Goal: Communication & Community: Share content

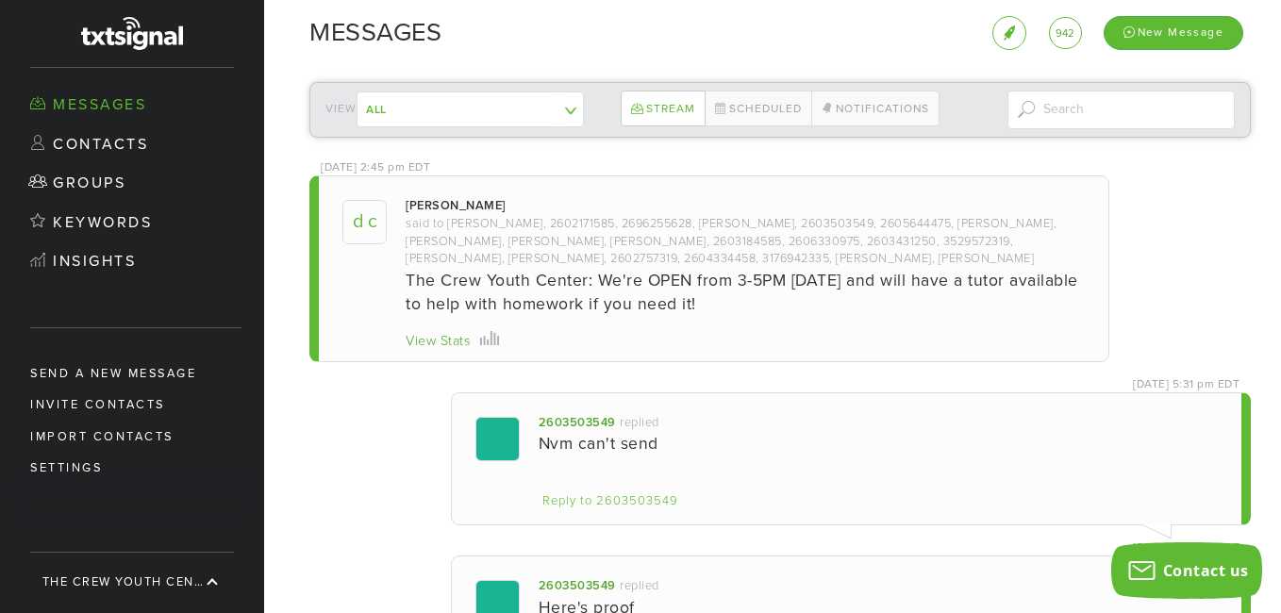
scroll to position [107, 0]
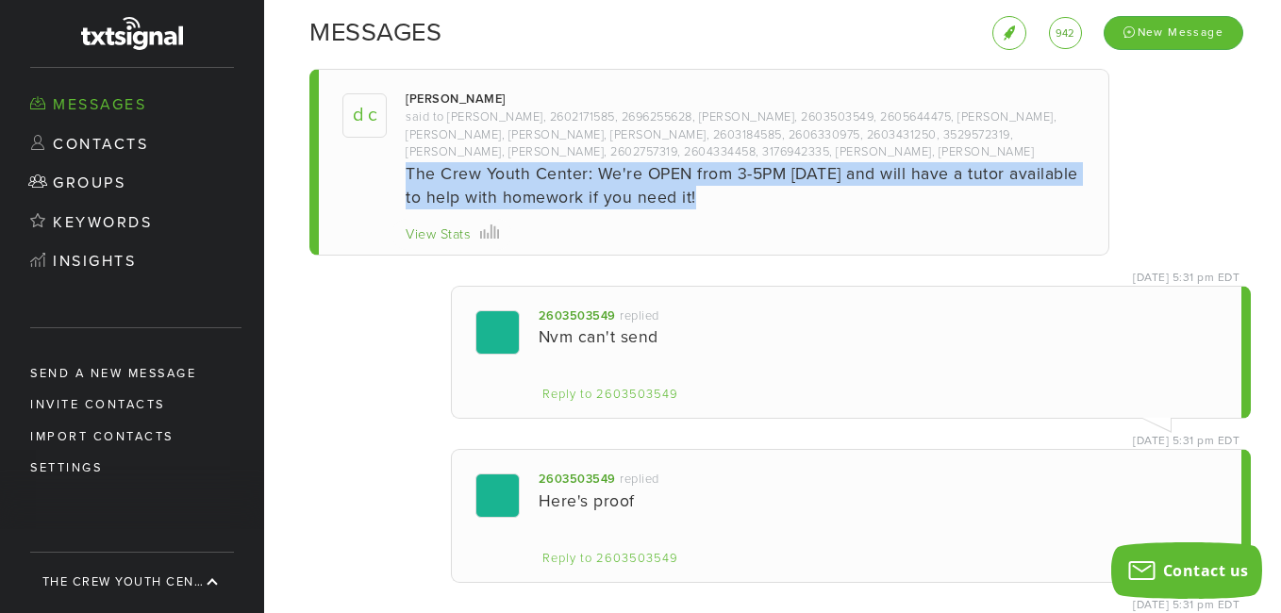
drag, startPoint x: 1272, startPoint y: 131, endPoint x: 1276, endPoint y: 187, distance: 55.8
click at [1276, 187] on div "View All The Crew YC Mass Text ------------- Contacts not in a group Stream Sch…" at bounding box center [772, 340] width 1017 height 546
drag, startPoint x: 1276, startPoint y: 187, endPoint x: 1188, endPoint y: 201, distance: 88.8
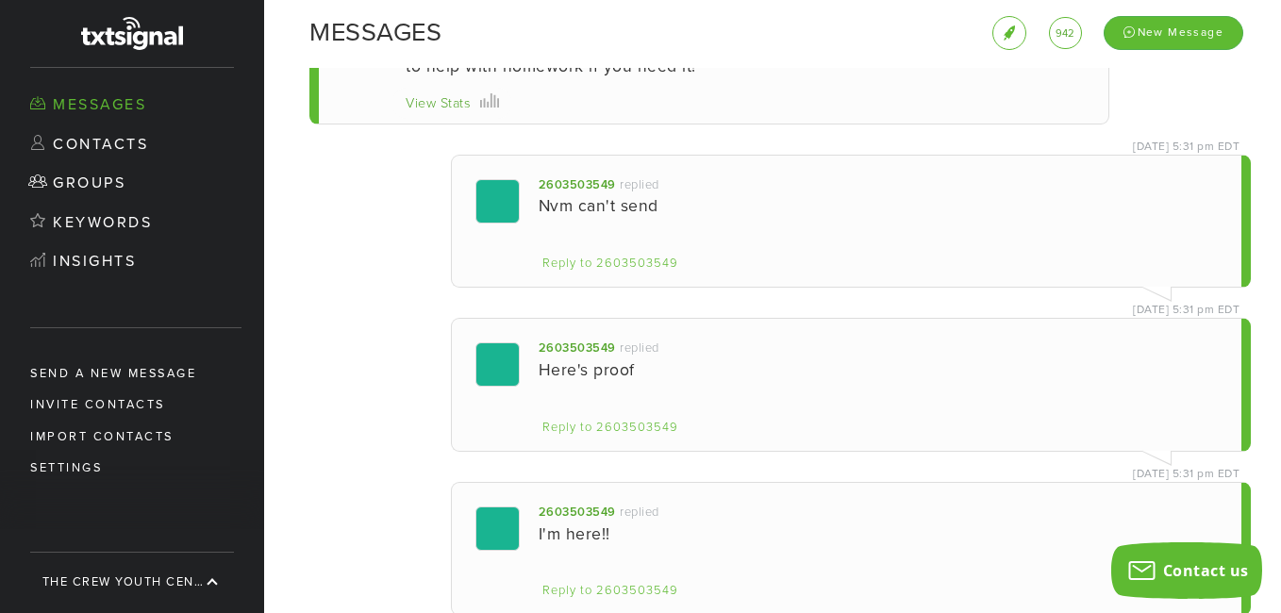
scroll to position [0, 0]
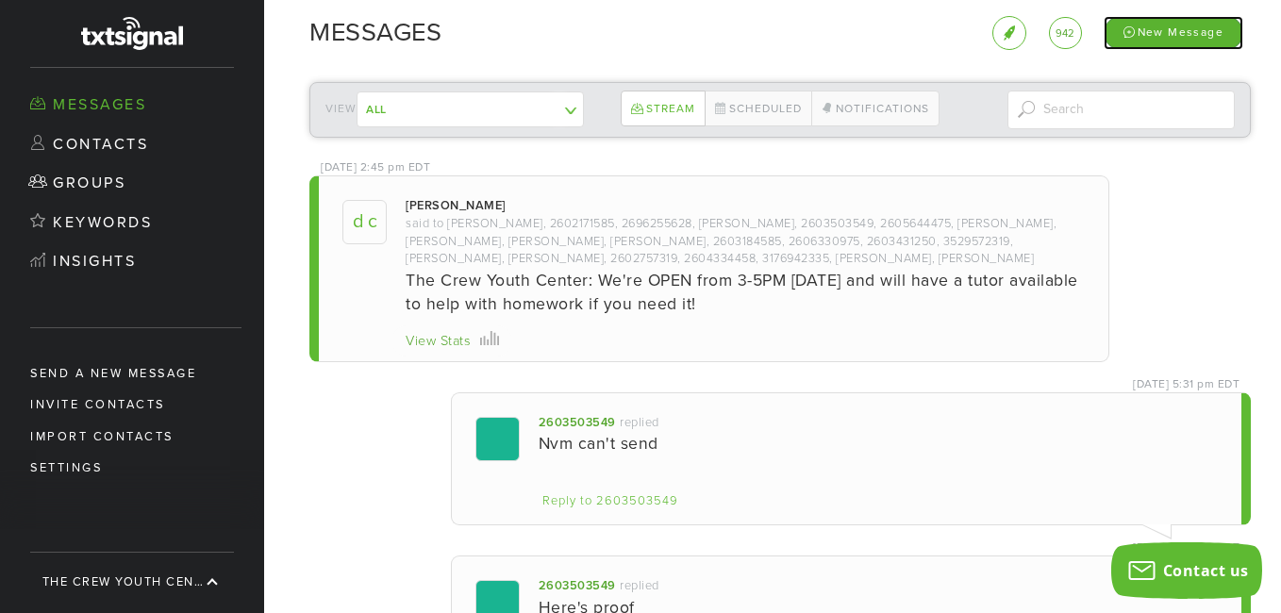
click at [1158, 28] on div "New Message" at bounding box center [1173, 32] width 140 height 33
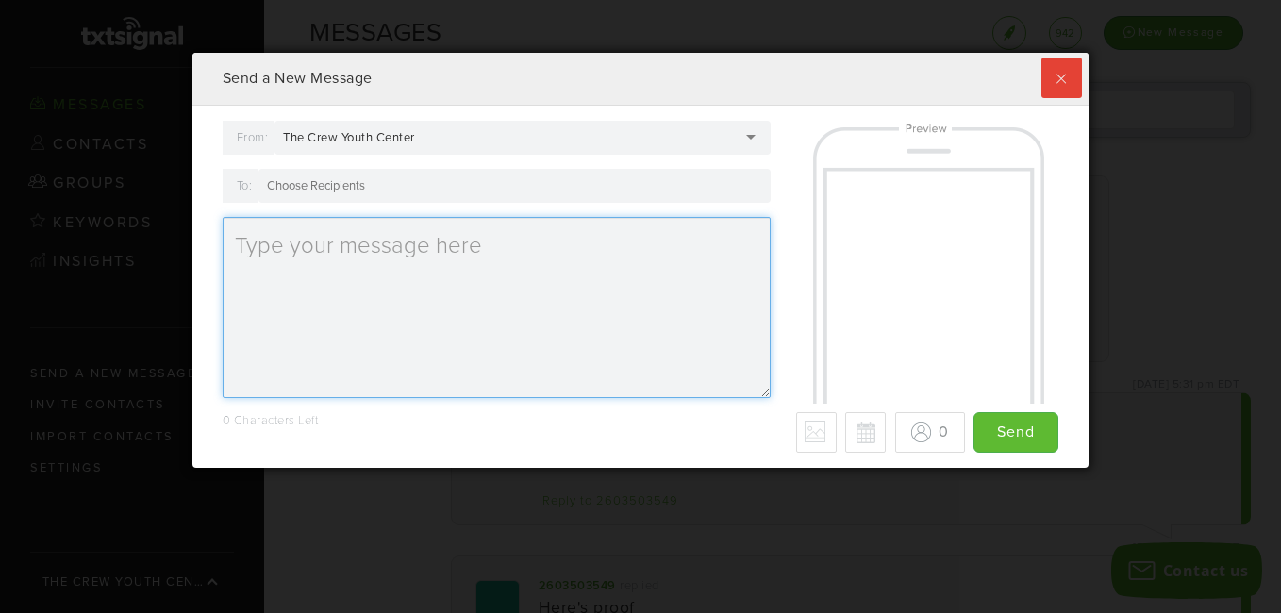
type textarea "The Crew Youth Center:"
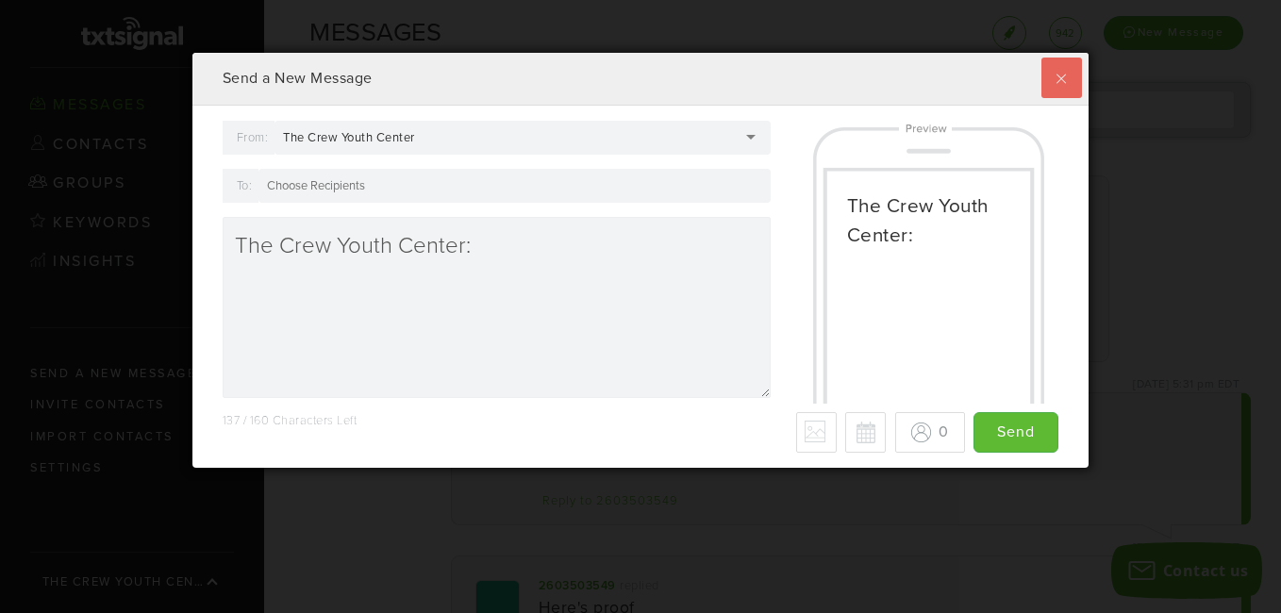
click at [1047, 77] on label at bounding box center [1061, 78] width 41 height 41
click at [0, 0] on input "checkbox" at bounding box center [0, 0] width 0 height 0
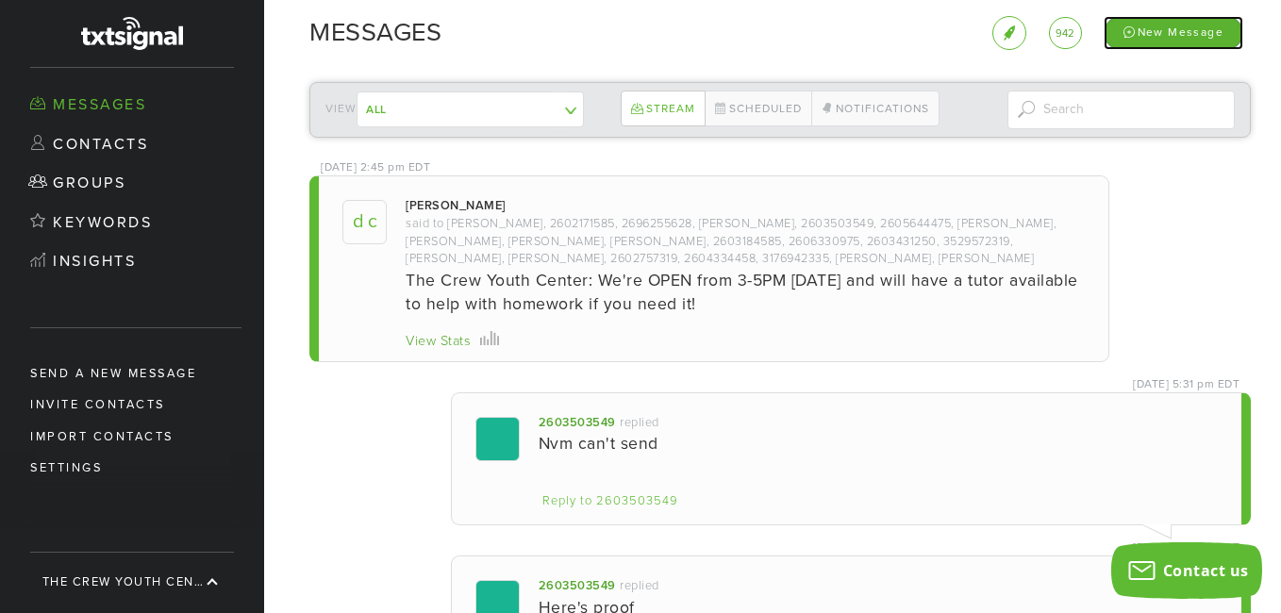
click at [1161, 25] on div "New Message" at bounding box center [1173, 32] width 140 height 33
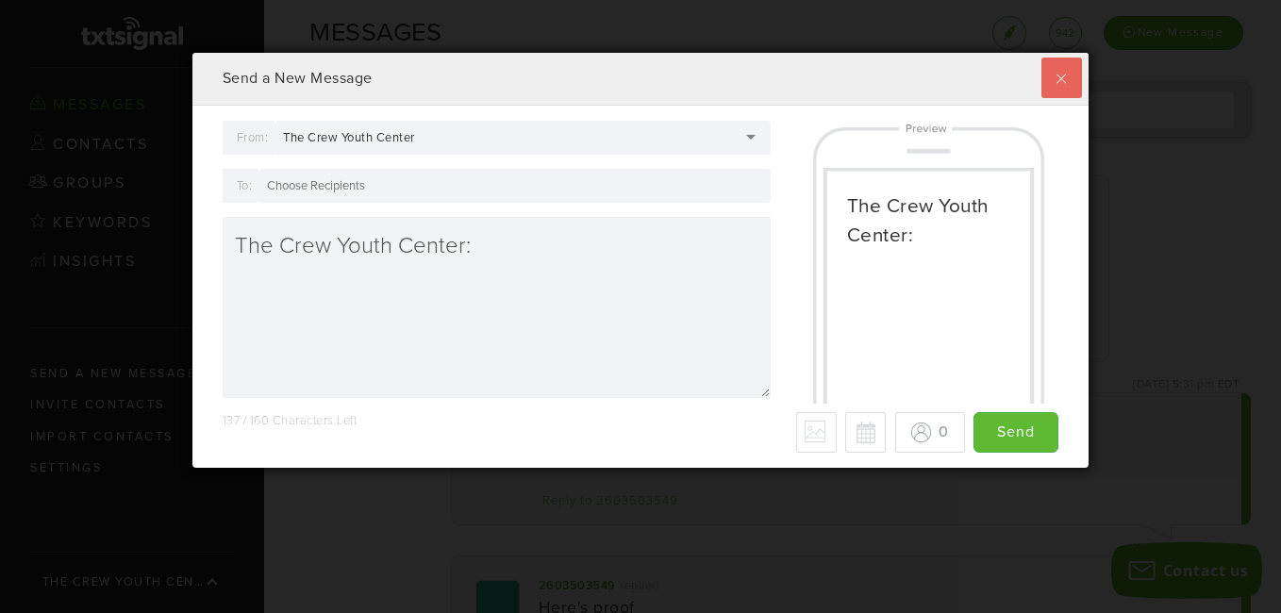
click at [1044, 81] on label at bounding box center [1061, 78] width 41 height 41
click at [0, 0] on input "checkbox" at bounding box center [0, 0] width 0 height 0
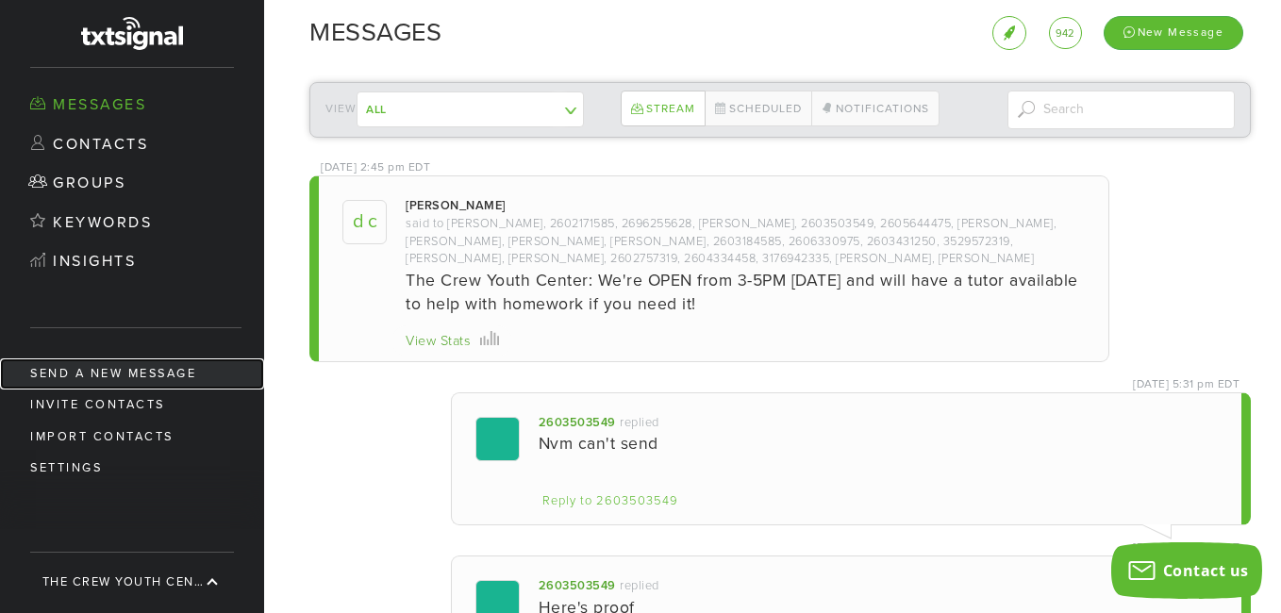
click at [149, 371] on link "Send a new message" at bounding box center [132, 373] width 264 height 31
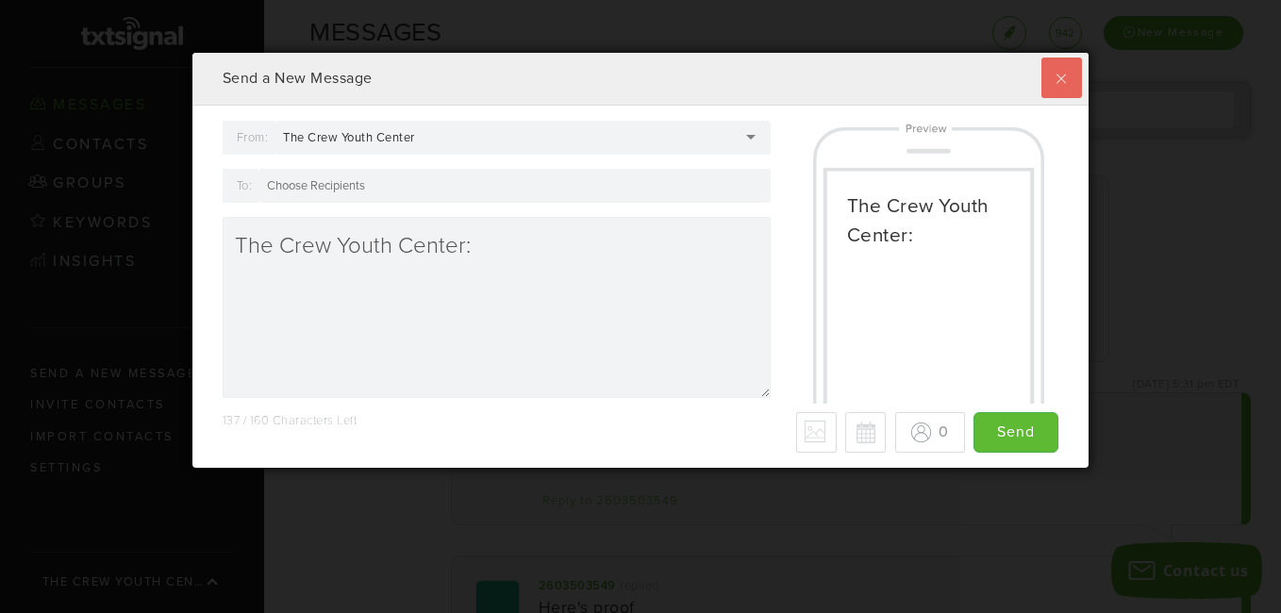
click at [1054, 83] on label at bounding box center [1061, 78] width 41 height 41
click at [0, 0] on input "checkbox" at bounding box center [0, 0] width 0 height 0
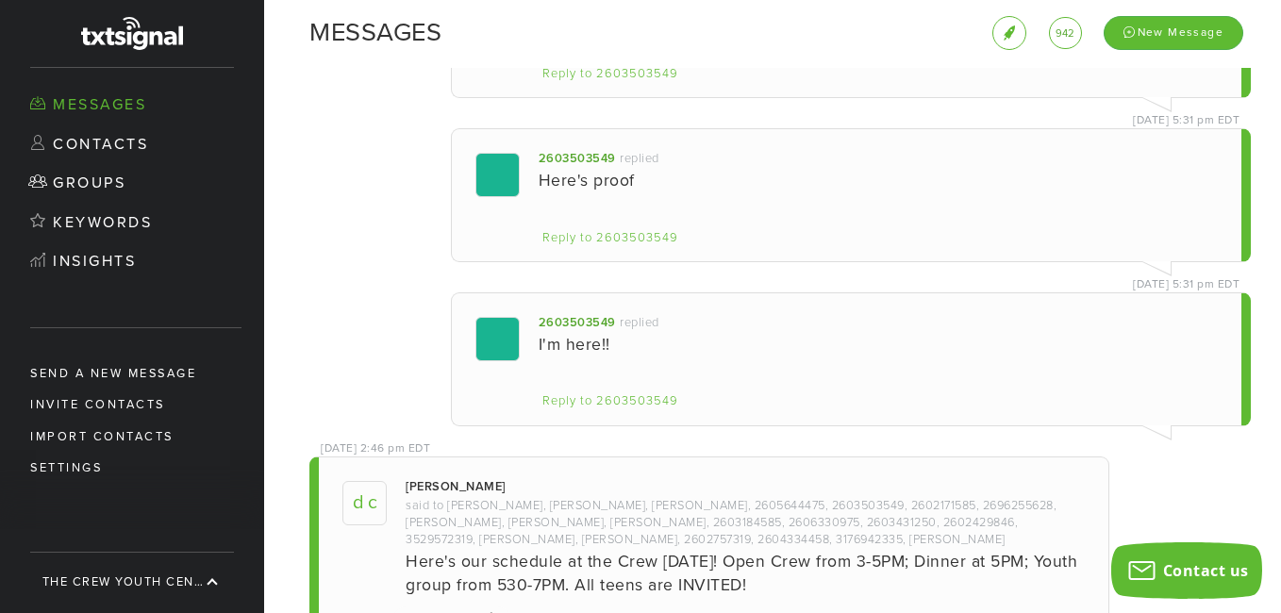
scroll to position [0, 0]
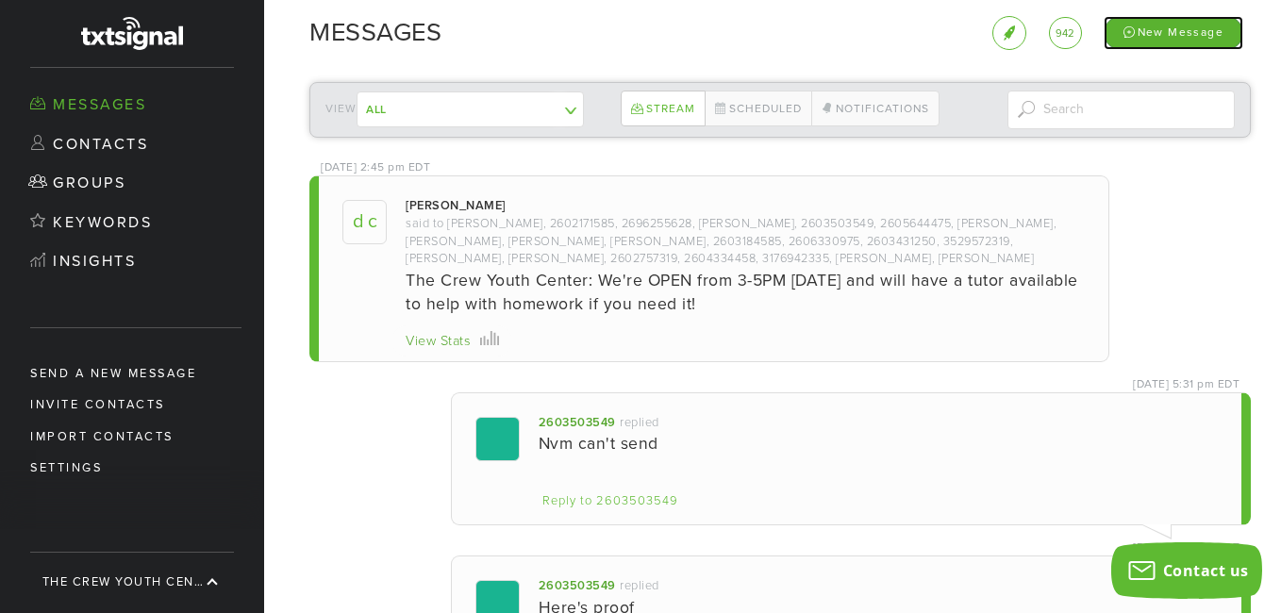
click at [1156, 34] on div "New Message" at bounding box center [1173, 32] width 140 height 33
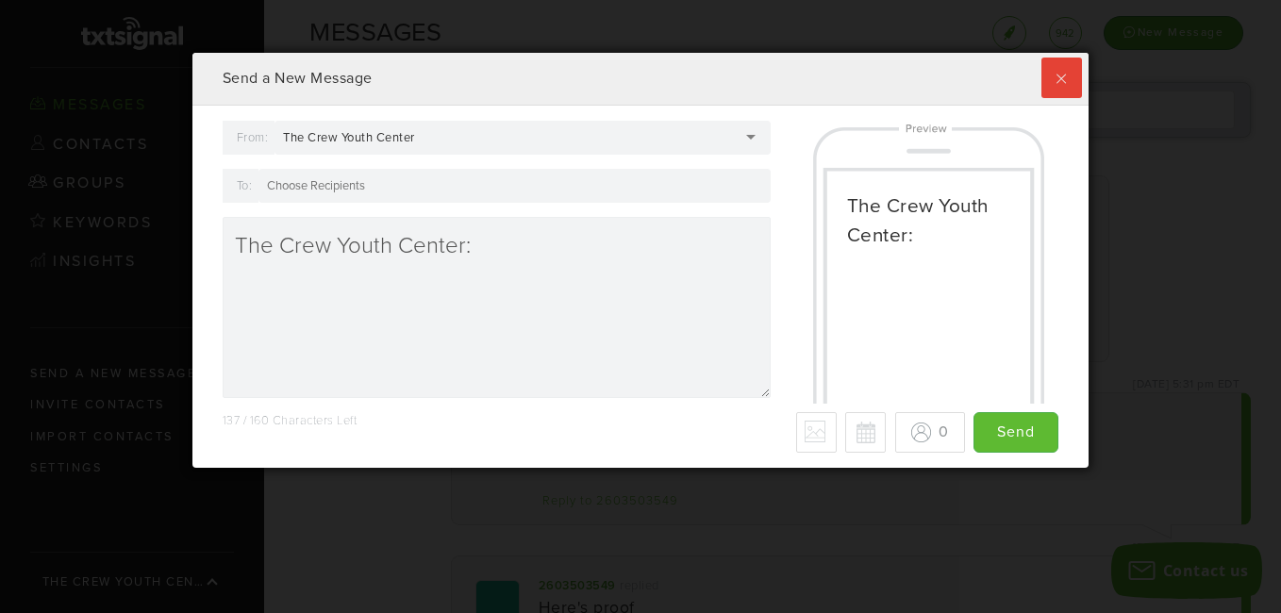
scroll to position [415, 887]
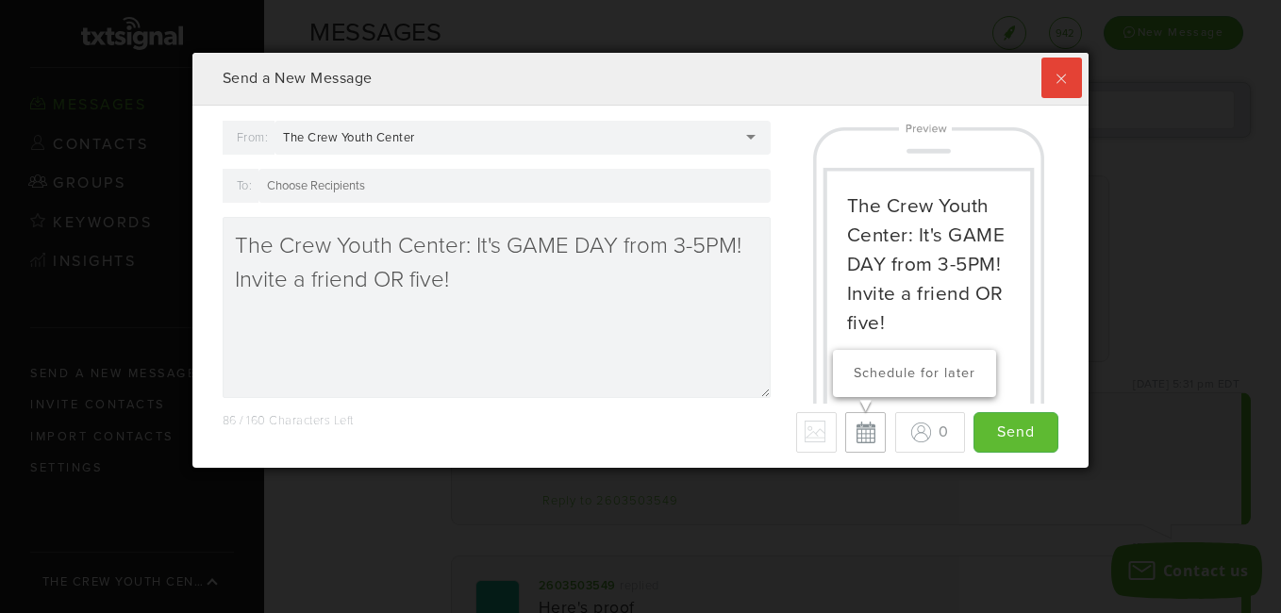
type textarea "The Crew Youth Center: It's GAME DAY from 3-5PM! Invite a friend OR five!"
click at [856, 436] on button "Schedule for later" at bounding box center [865, 432] width 41 height 41
type input "Save"
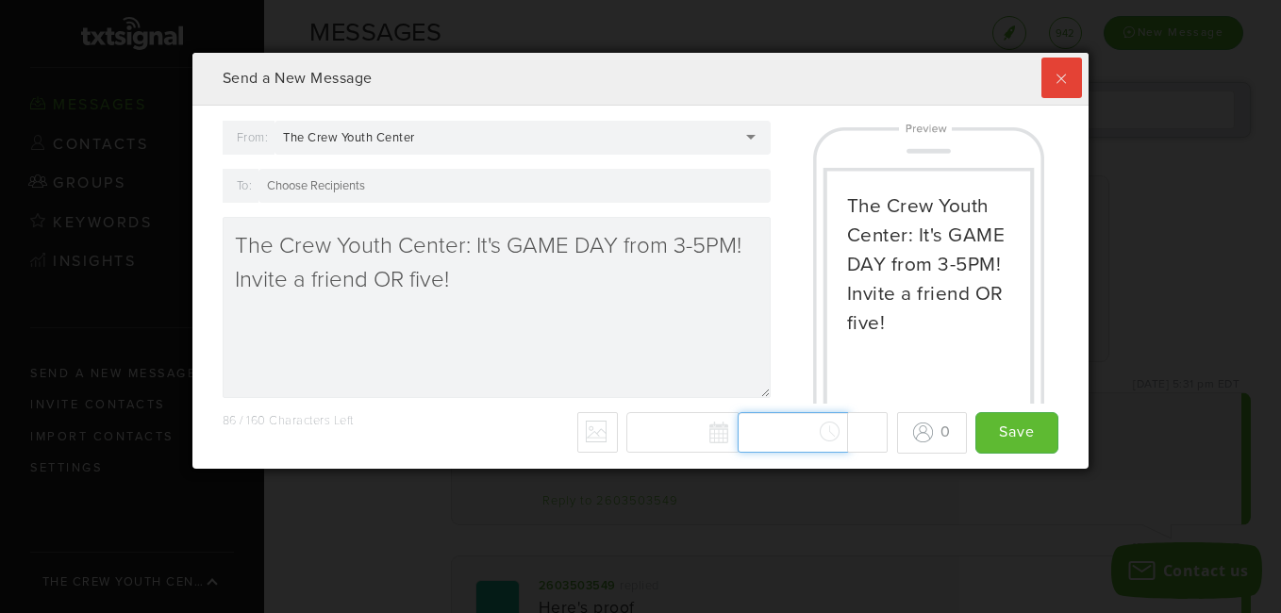
scroll to position [2221, 0]
click at [810, 440] on div "[DATE] Su Mo Tu We Th Fr Sa 27 28 29 30 31 1 2 3 4 5 6 7 8 9 10 11 12 13 14 15 …" at bounding box center [756, 432] width 261 height 41
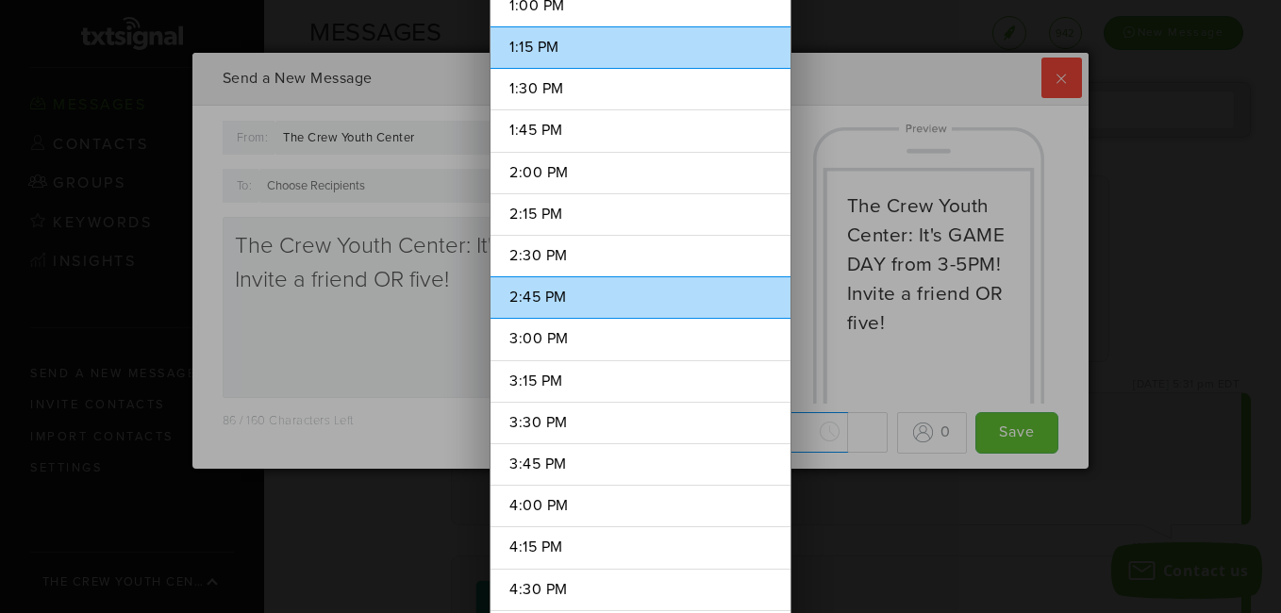
click at [583, 289] on li "2:45 PM" at bounding box center [640, 297] width 300 height 42
type input "2:45 PM"
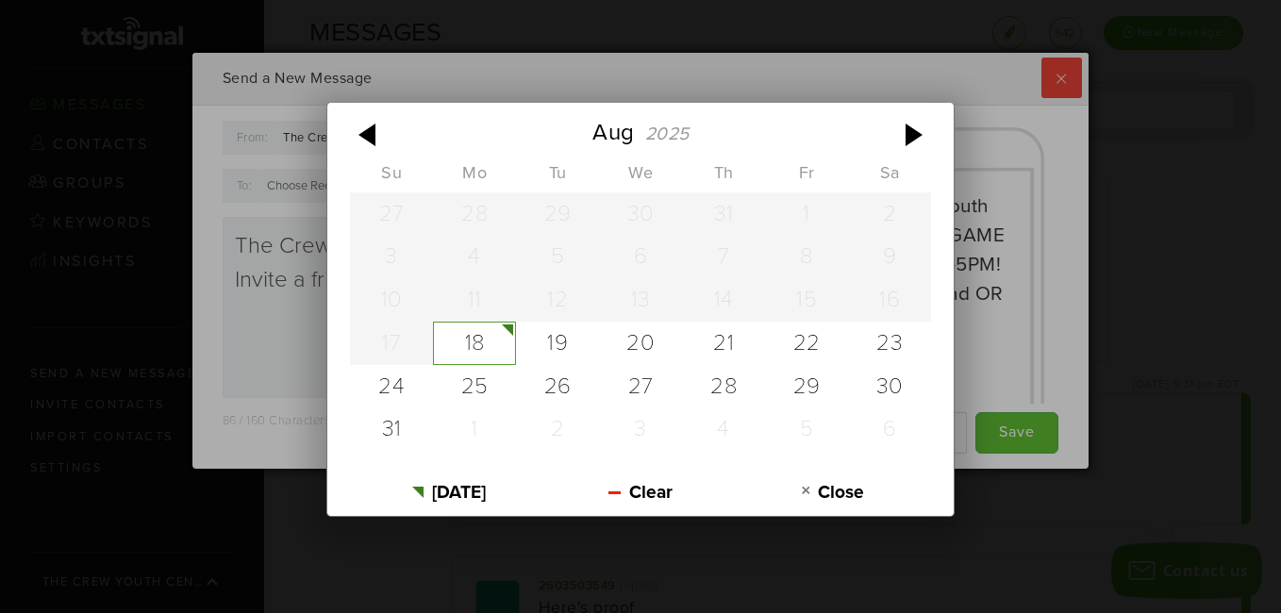
click at [710, 439] on div "[DATE] Su Mo Tu We Th Fr Sa 27 28 29 30 31 1 2 3 4 5 6 7 8 9 10 11 12 13 14 15 …" at bounding box center [756, 432] width 261 height 41
click at [477, 343] on div "18" at bounding box center [474, 343] width 83 height 43
type input "[DATE]"
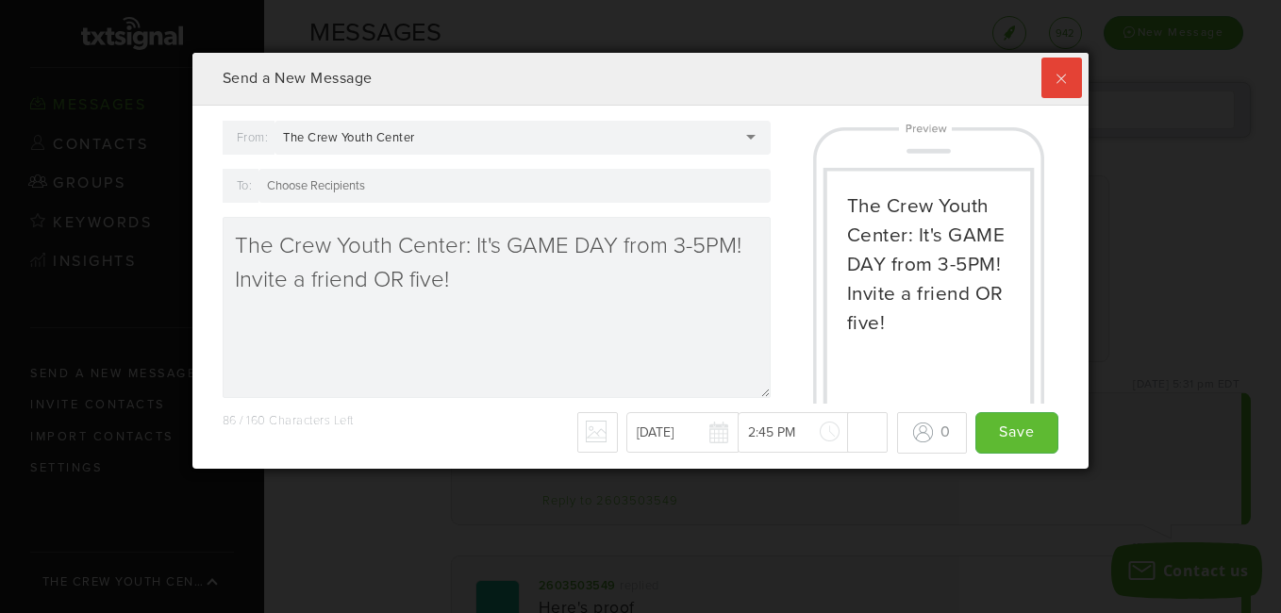
click at [433, 184] on div at bounding box center [514, 186] width 512 height 34
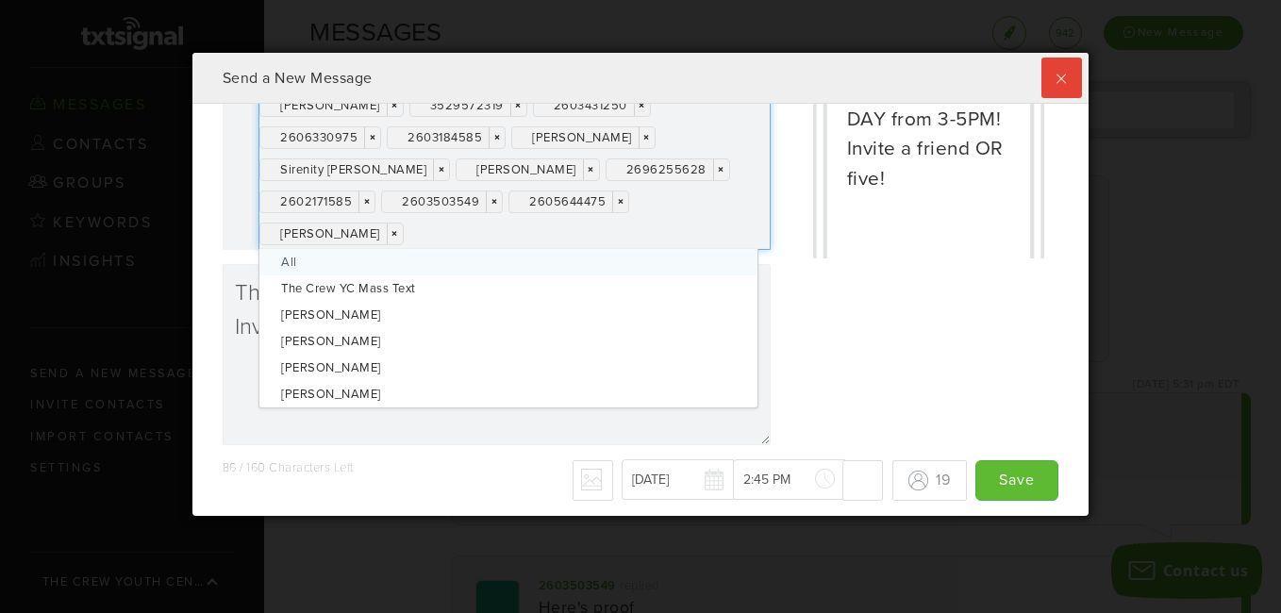
click at [528, 236] on div "[PERSON_NAME] × × [PERSON_NAME] × × 3176942335 × × 2604334458 × × 2602757319 × …" at bounding box center [514, 137] width 512 height 226
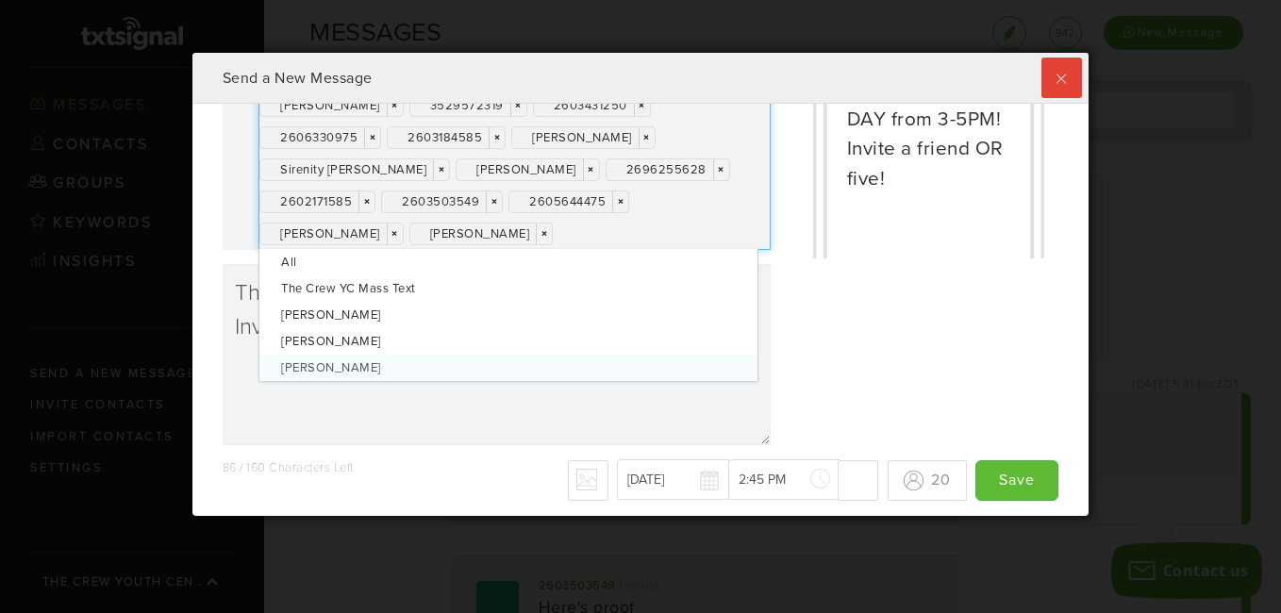
click at [525, 456] on div "From: The Crew Youth Center The Crew Youth Center The Crew Youth Center [PERSON…" at bounding box center [496, 217] width 576 height 484
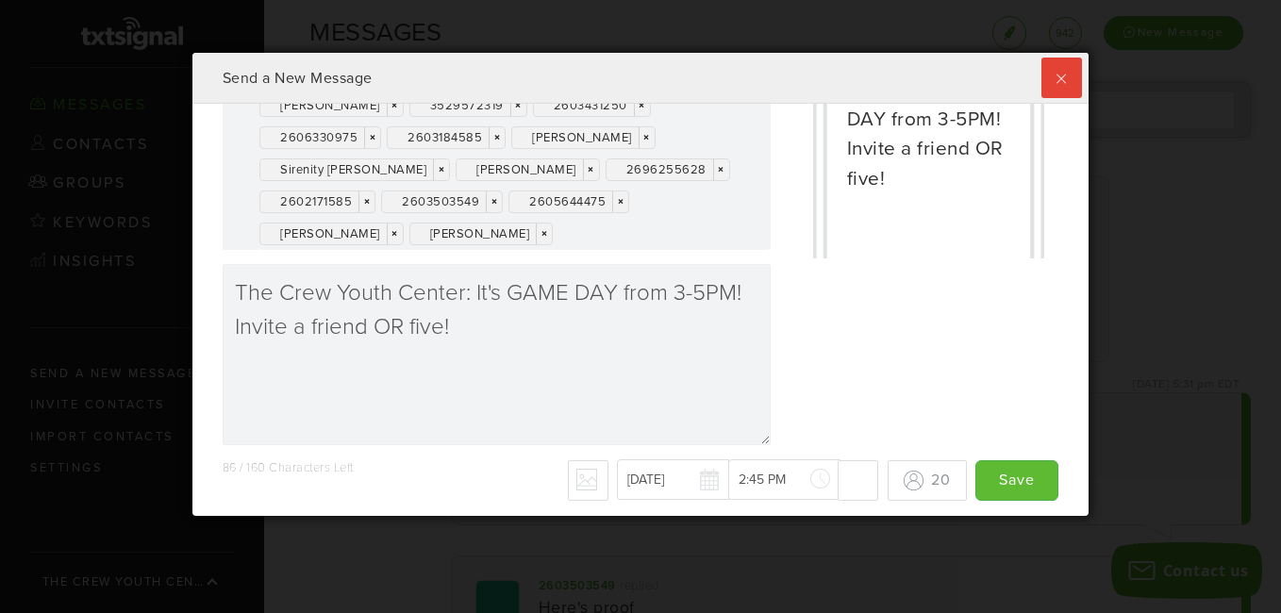
drag, startPoint x: 1068, startPoint y: 291, endPoint x: 1070, endPoint y: 218, distance: 73.6
click at [1070, 218] on div "From: The Crew Youth Center The Crew Youth Center The Crew Youth Center [PERSON…" at bounding box center [640, 310] width 897 height 412
click at [1010, 480] on input "Save" at bounding box center [1016, 480] width 83 height 41
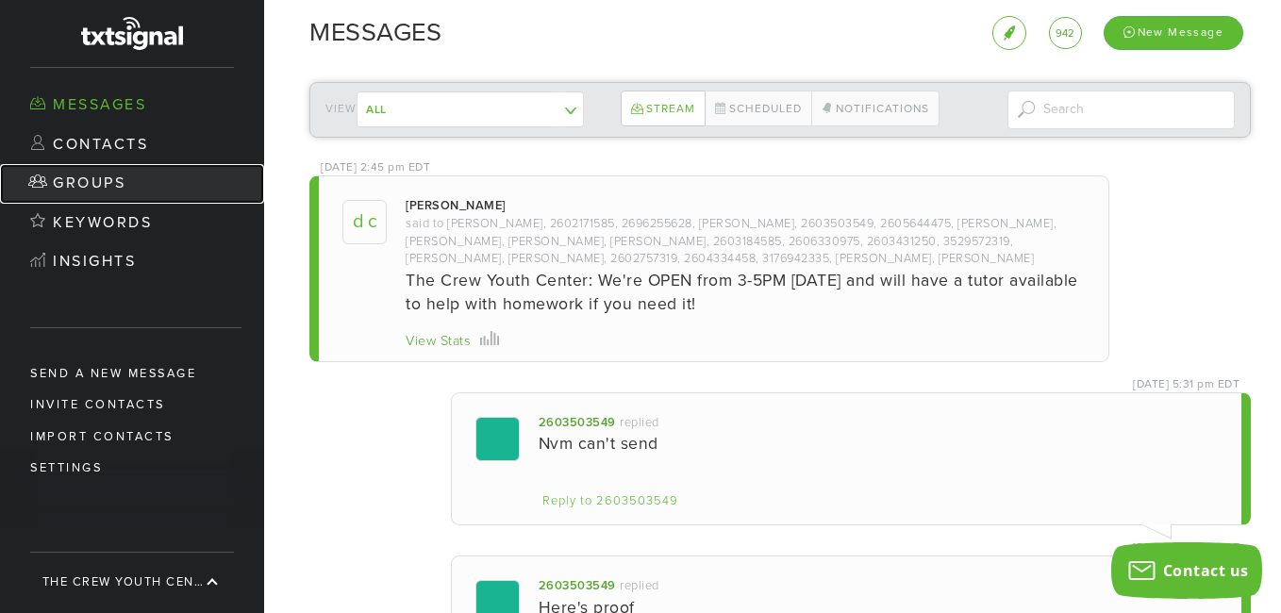
click at [108, 182] on link "Groups" at bounding box center [132, 184] width 264 height 40
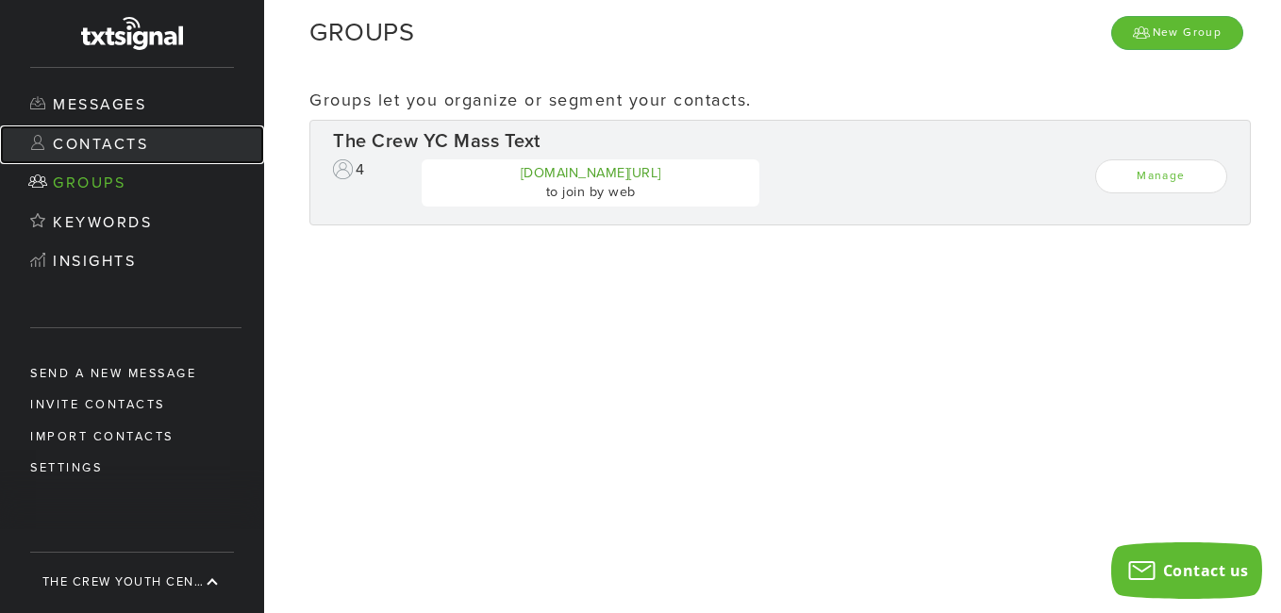
click at [120, 141] on link "Contacts" at bounding box center [132, 145] width 264 height 40
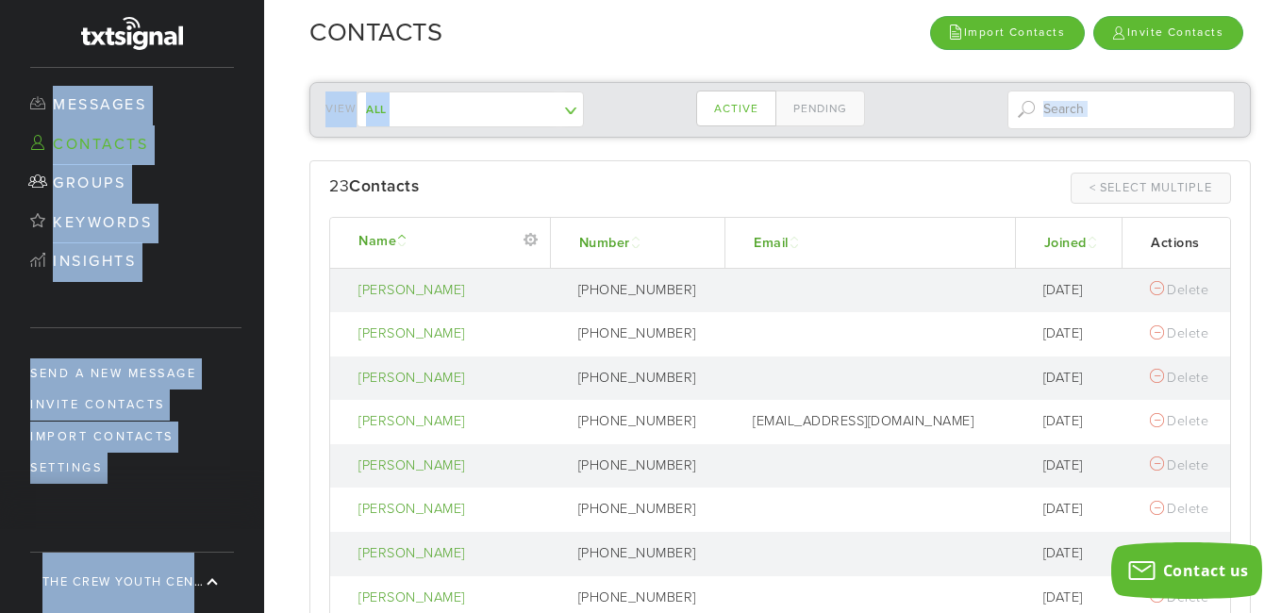
drag, startPoint x: 1273, startPoint y: 130, endPoint x: 1278, endPoint y: 58, distance: 71.8
click at [1278, 67] on body "txtsignal Toggle navigation Contacts Import Contacts Invite Contacts Messages C…" at bounding box center [640, 340] width 1281 height 546
